Goal: Find specific page/section: Find specific page/section

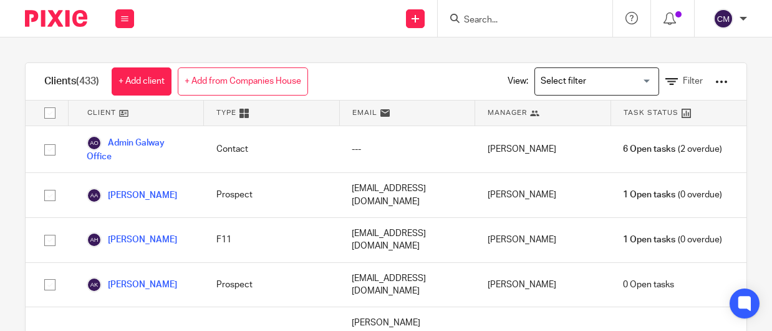
click at [471, 19] on input "Search" at bounding box center [519, 20] width 112 height 11
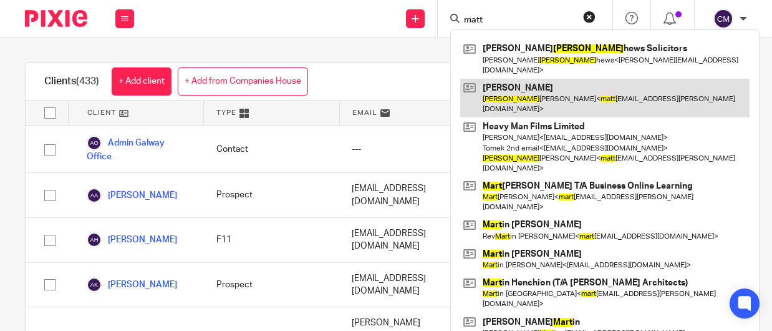
type input "matt"
click at [502, 88] on link at bounding box center [604, 98] width 289 height 39
